Goal: Check status: Check status

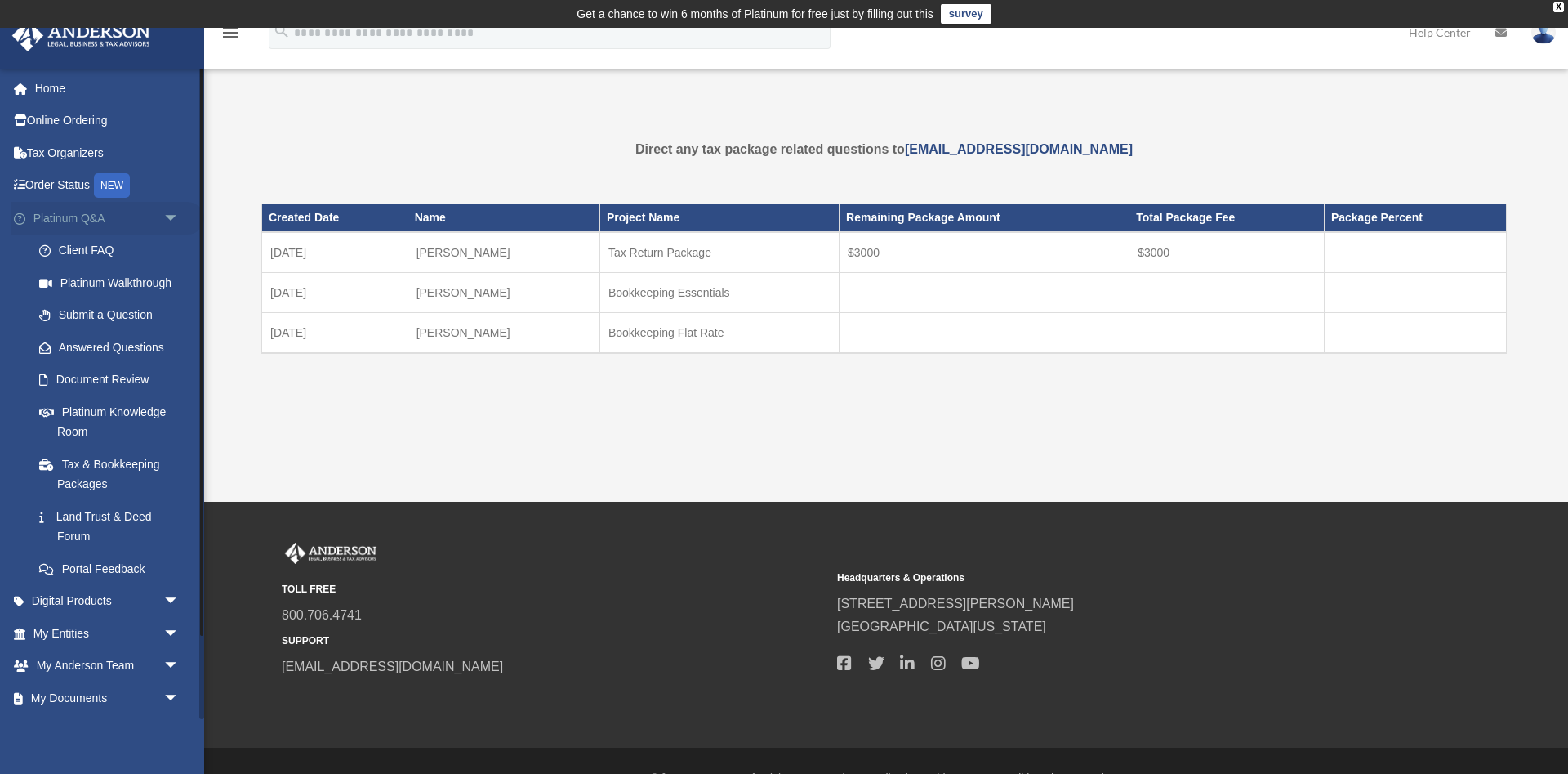
click at [170, 214] on span "arrow_drop_down" at bounding box center [179, 219] width 33 height 34
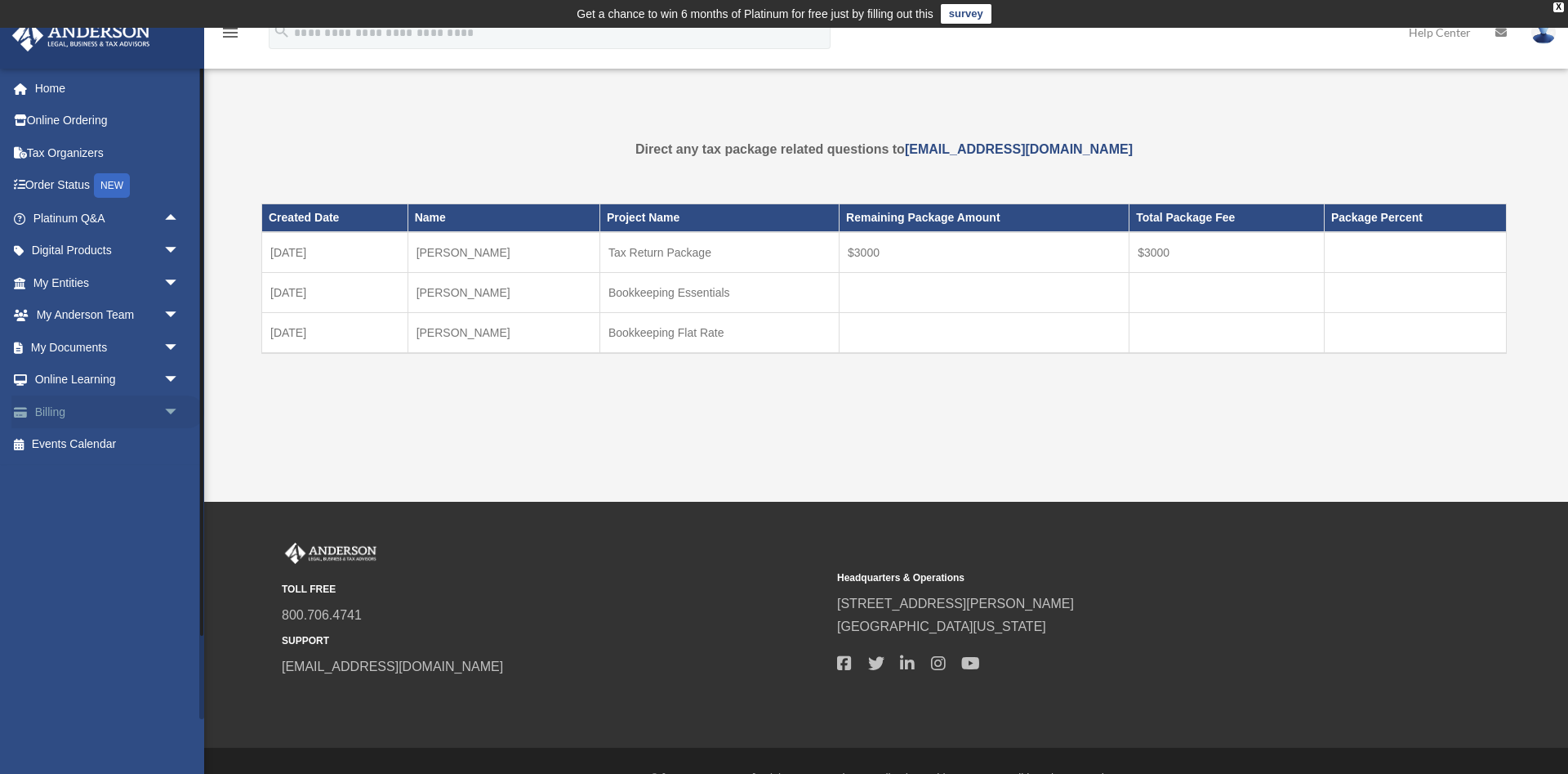
click at [166, 406] on span "arrow_drop_down" at bounding box center [179, 412] width 33 height 34
click at [86, 438] on link "$ Open Invoices" at bounding box center [113, 445] width 181 height 34
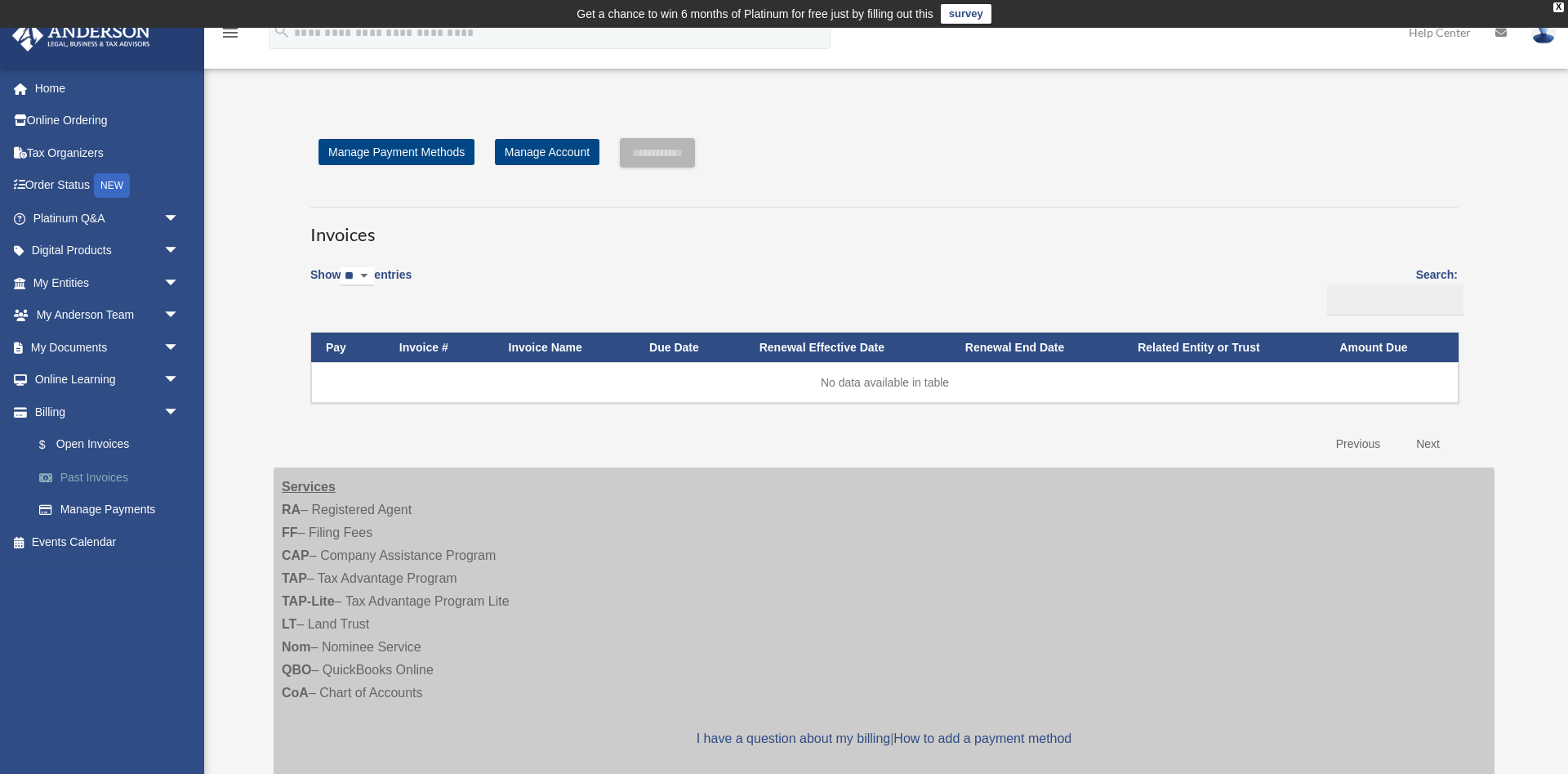
click at [91, 476] on link "Past Invoices" at bounding box center [113, 477] width 181 height 33
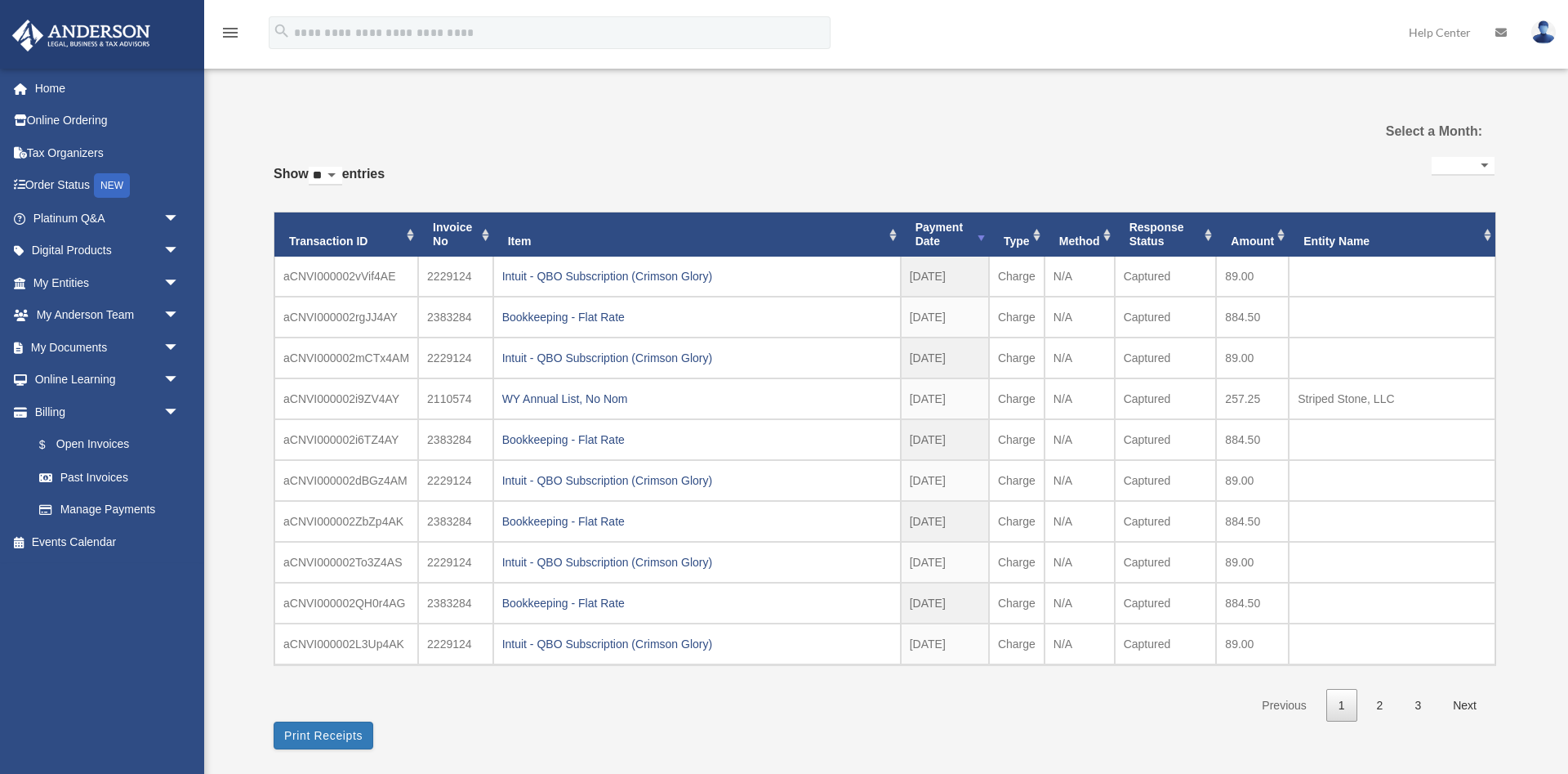
select select
